Goal: Share content

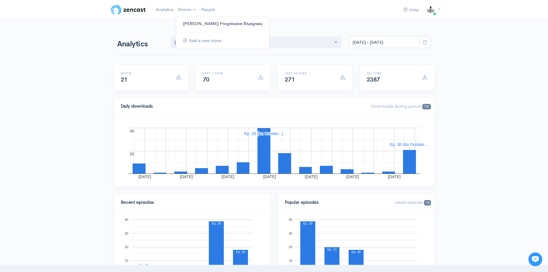
click at [193, 23] on link "[PERSON_NAME] Progressive Bluegrass" at bounding box center [222, 24] width 93 height 10
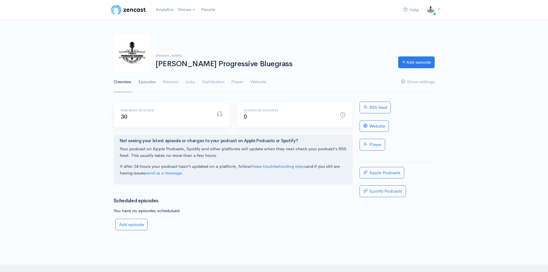
click at [153, 81] on link "Episodes" at bounding box center [147, 82] width 18 height 21
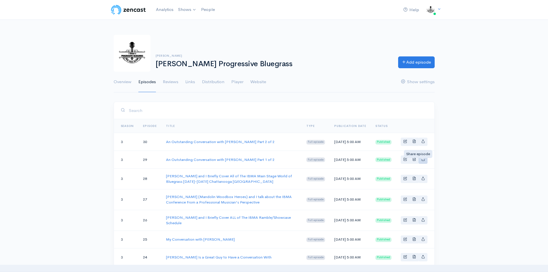
click at [423, 161] on icon "Basic example" at bounding box center [423, 159] width 4 height 4
type input "[URL][DOMAIN_NAME][PERSON_NAME][PERSON_NAME]"
type input "[URL][DOMAIN_NAME][PERSON_NAME]"
type input "<iframe src='[URL][DOMAIN_NAME]' width='100%' height='190' frameborder='0' scro…"
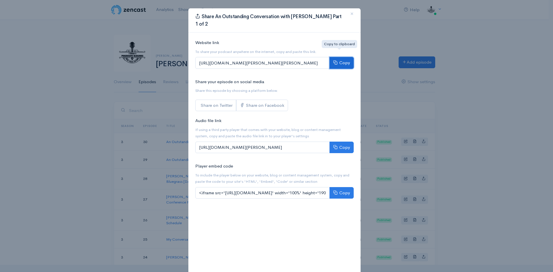
click at [342, 57] on button "Copy" at bounding box center [341, 63] width 24 height 12
drag, startPoint x: 350, startPoint y: 14, endPoint x: 344, endPoint y: 22, distance: 10.4
click at [350, 14] on span "×" at bounding box center [351, 13] width 3 height 8
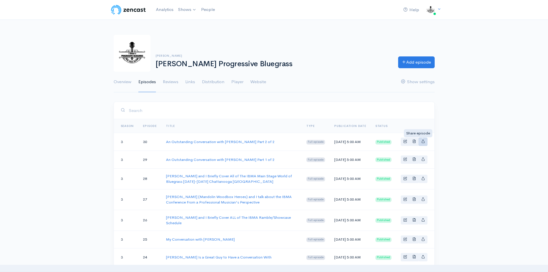
click at [424, 142] on icon "Basic example" at bounding box center [423, 141] width 4 height 4
type input "[URL][DOMAIN_NAME][PERSON_NAME][PERSON_NAME]"
type input "[URL][DOMAIN_NAME][PERSON_NAME]"
type input "<iframe src='[URL][DOMAIN_NAME]' width='100%' height='190' frameborder='0' scro…"
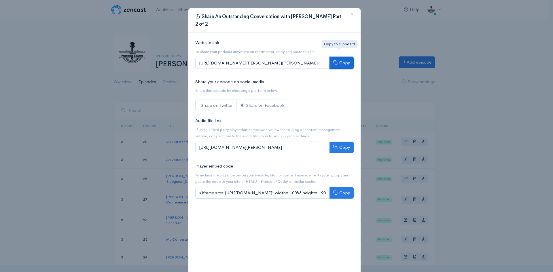
click at [342, 57] on button "Copy" at bounding box center [341, 63] width 24 height 12
drag, startPoint x: 349, startPoint y: 13, endPoint x: 296, endPoint y: 7, distance: 53.3
click at [350, 13] on span "×" at bounding box center [351, 13] width 3 height 8
